Goal: Navigation & Orientation: Understand site structure

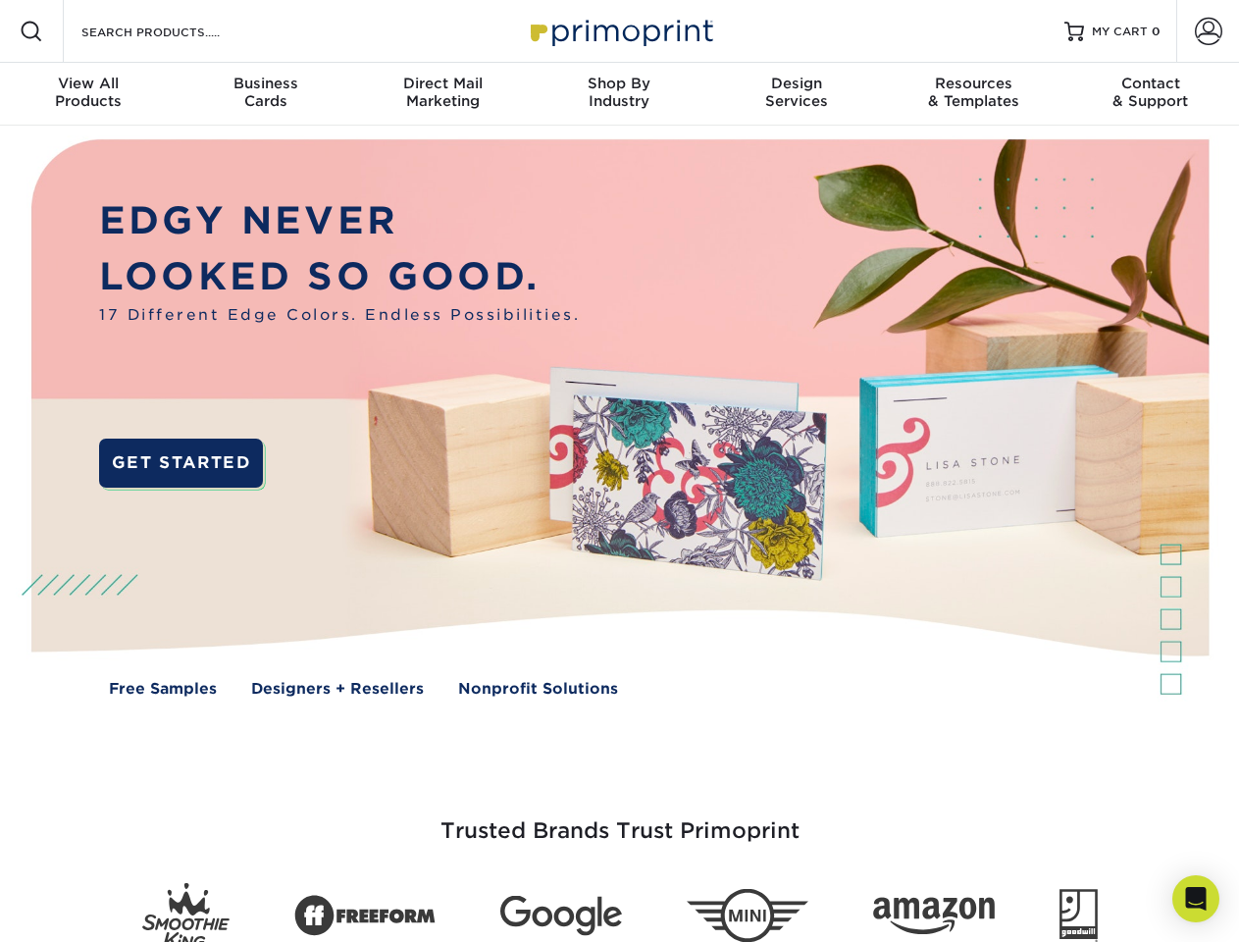
click at [619, 471] on img at bounding box center [619, 432] width 1227 height 613
click at [31, 31] on span at bounding box center [32, 32] width 24 height 24
click at [1208, 31] on span at bounding box center [1208, 31] width 27 height 27
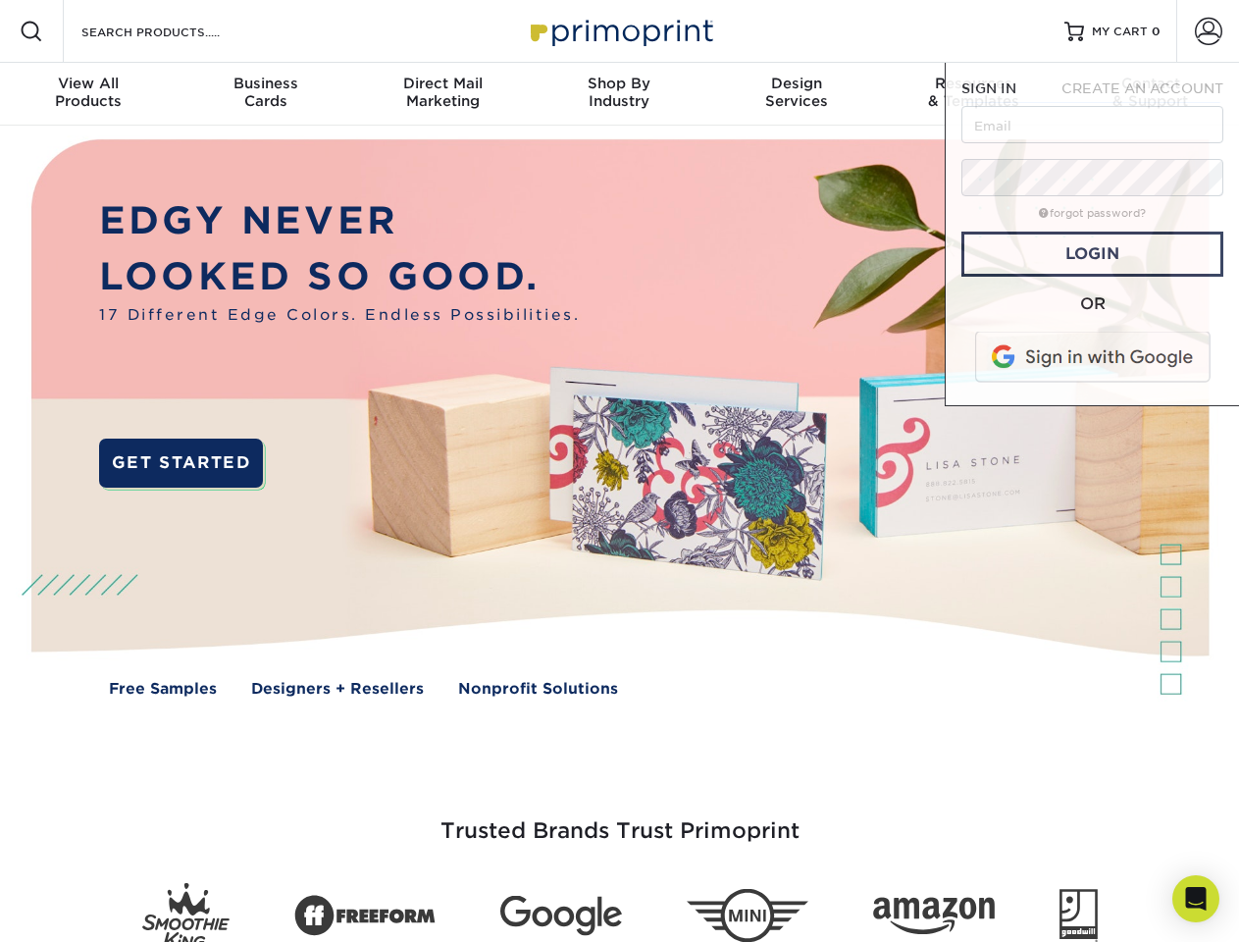
click at [88, 94] on div "View All Products" at bounding box center [88, 92] width 177 height 35
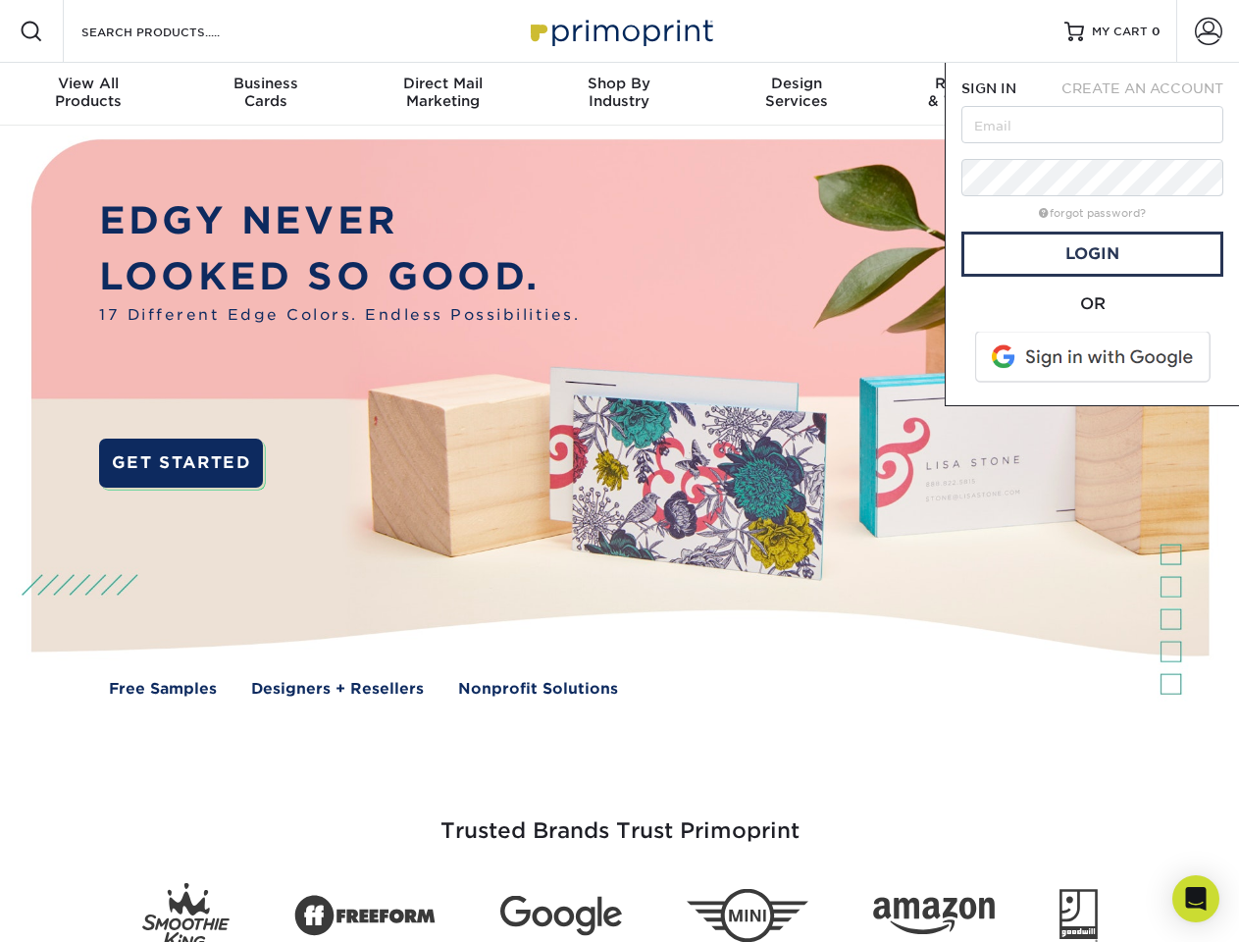
click at [265, 94] on div "Business Cards" at bounding box center [265, 92] width 177 height 35
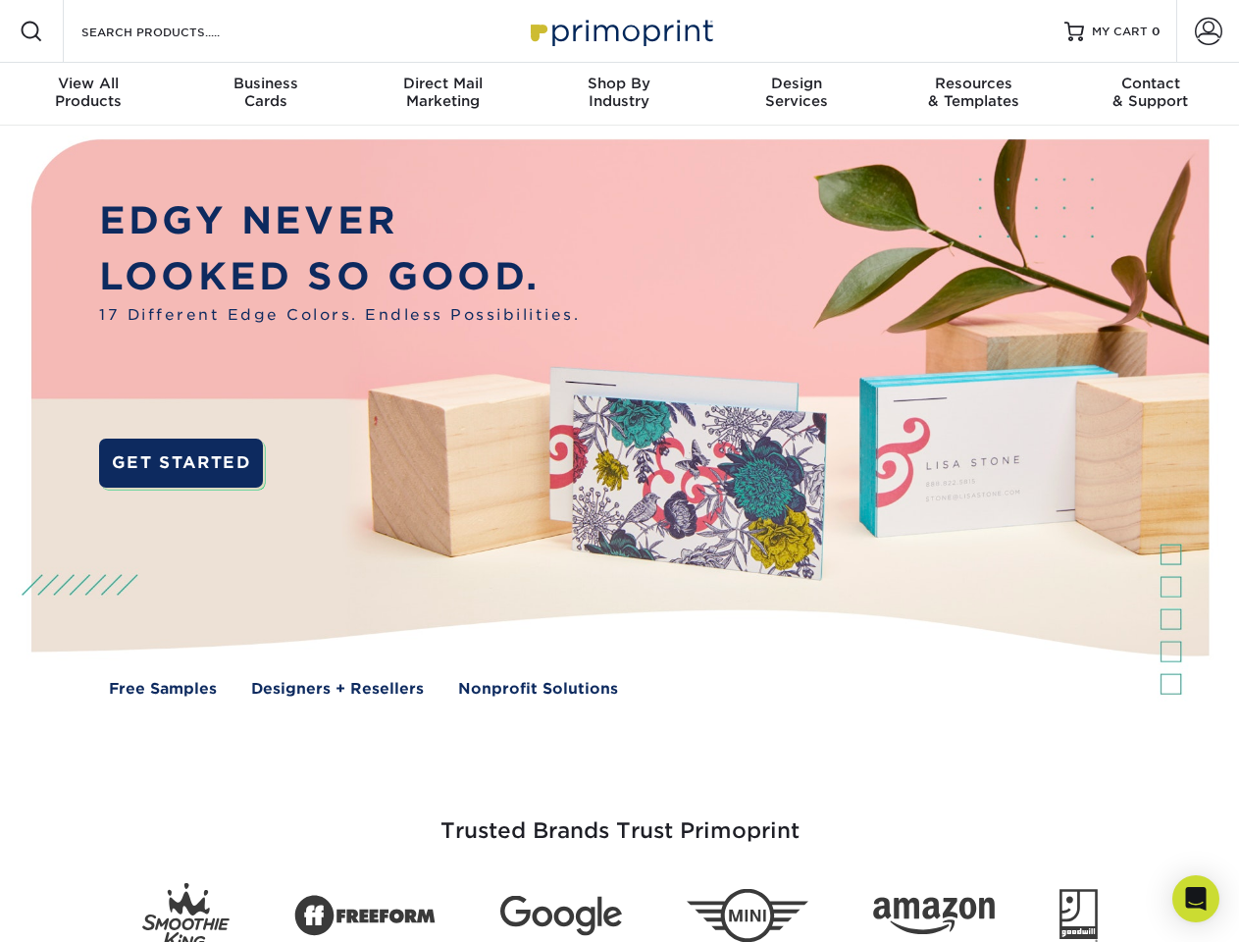
click at [443, 94] on div "Direct Mail Marketing" at bounding box center [442, 92] width 177 height 35
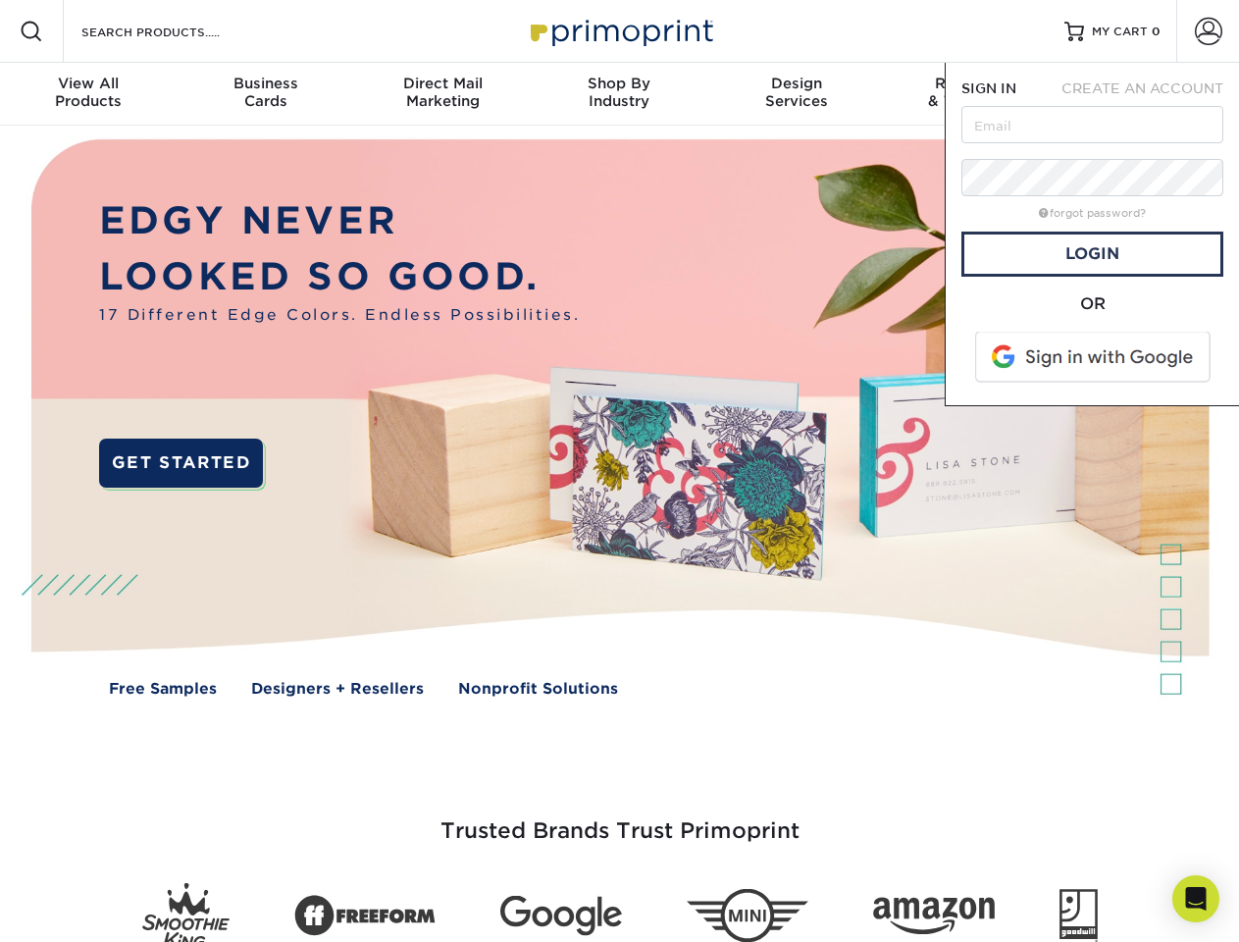
click at [619, 94] on div "Shop By Industry" at bounding box center [619, 92] width 177 height 35
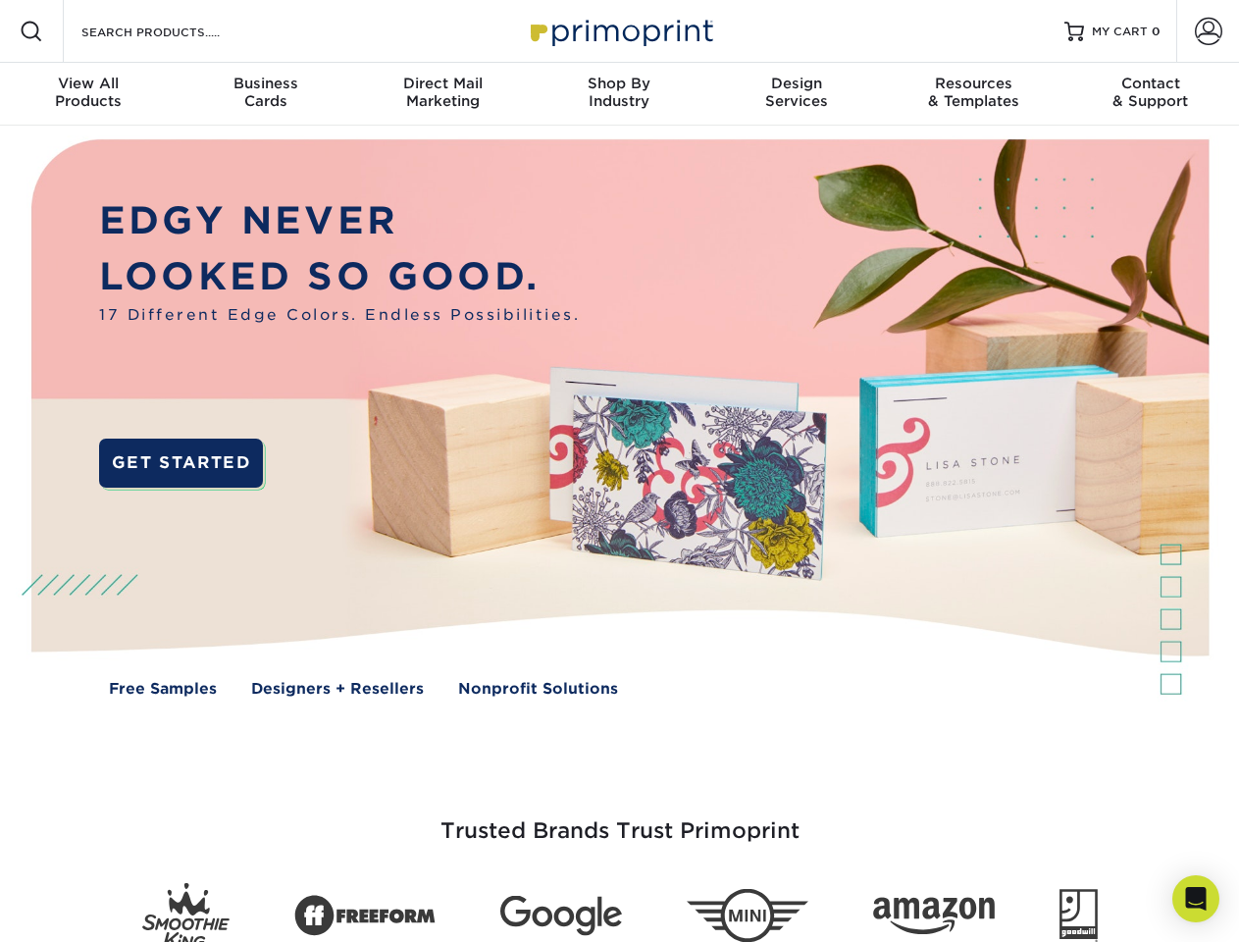
click at [797, 94] on div "Design Services" at bounding box center [796, 92] width 177 height 35
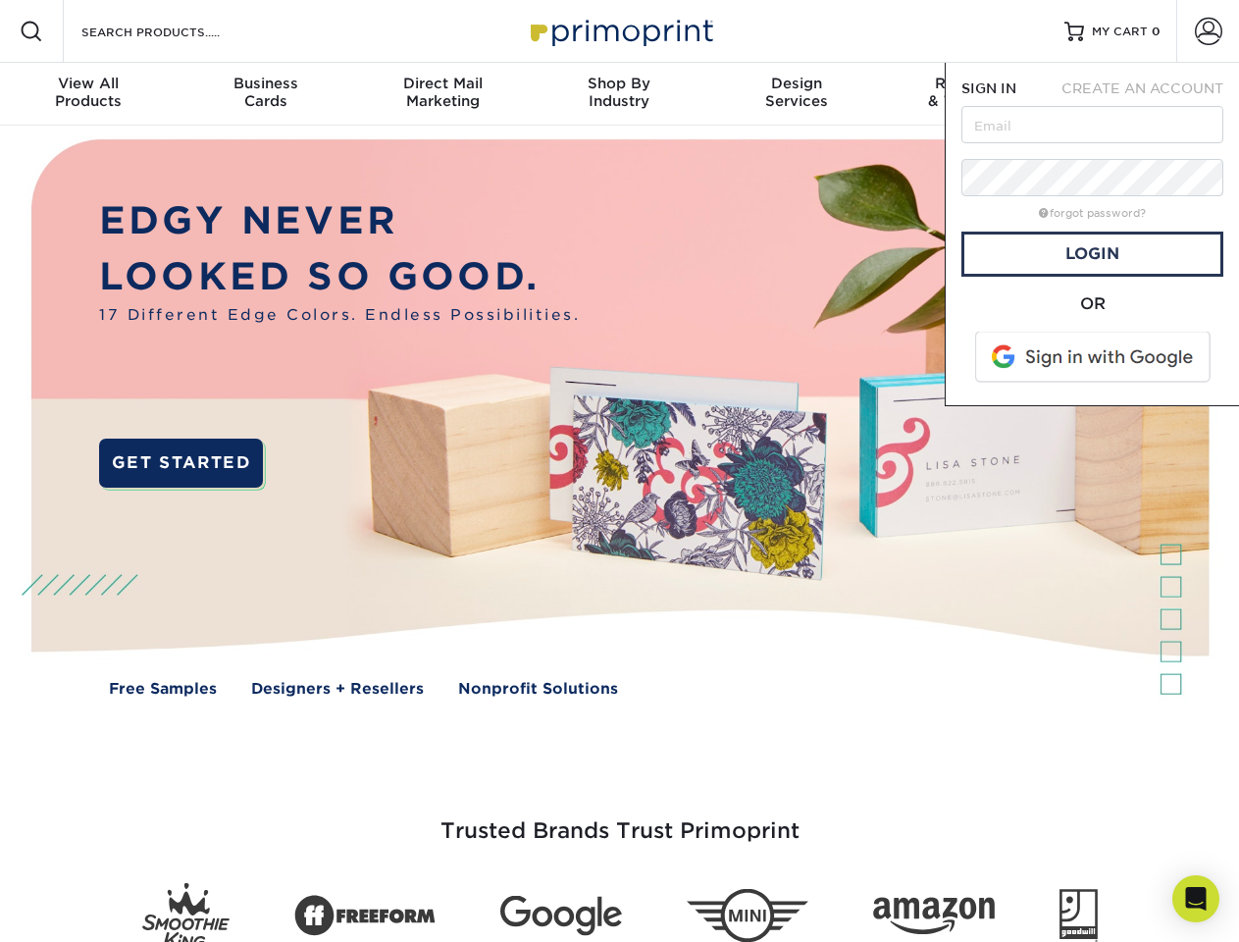
click at [973, 94] on span "SIGN IN" at bounding box center [989, 88] width 55 height 16
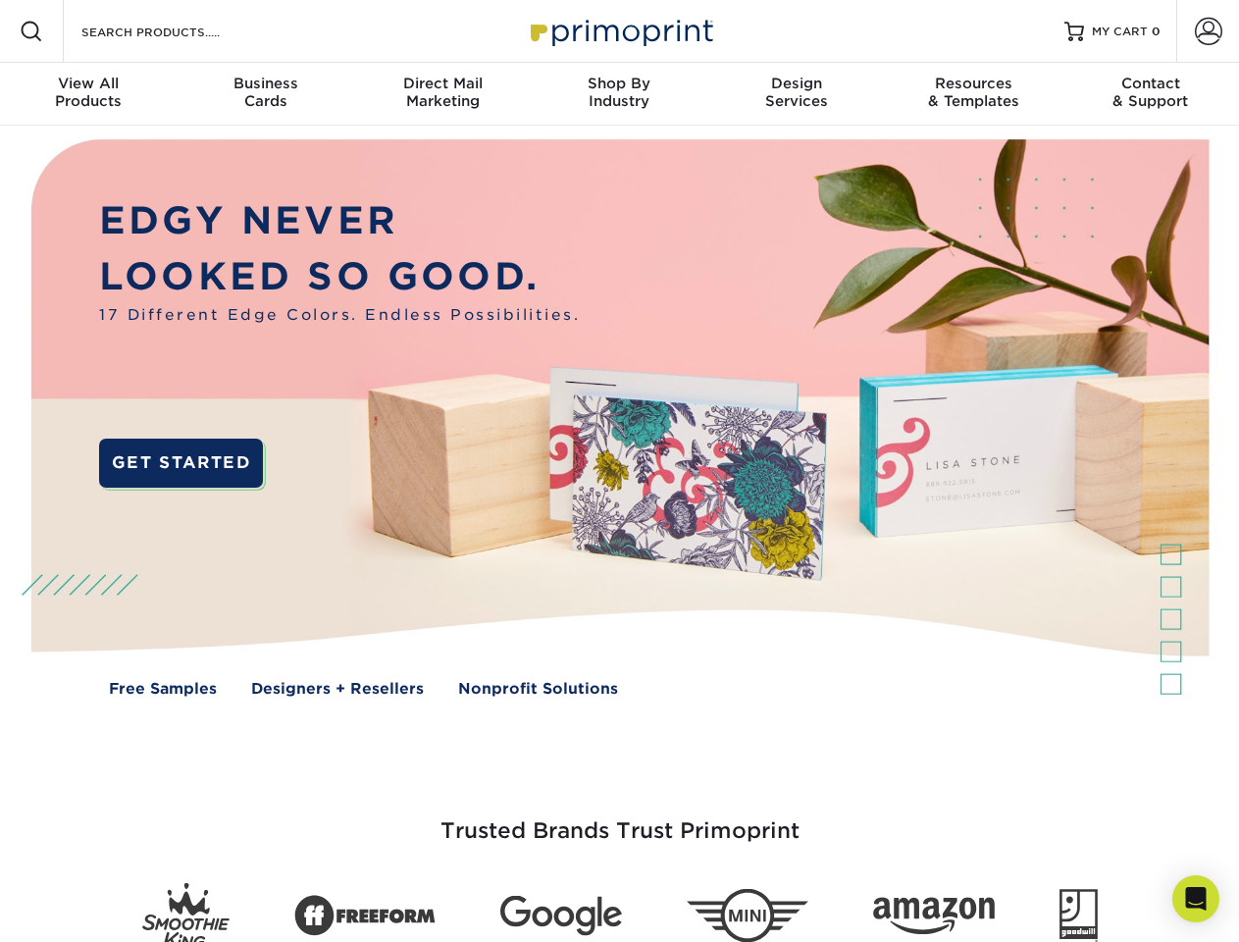
click at [1151, 94] on div "Contact & Support" at bounding box center [1151, 92] width 177 height 35
